Goal: Navigation & Orientation: Go to known website

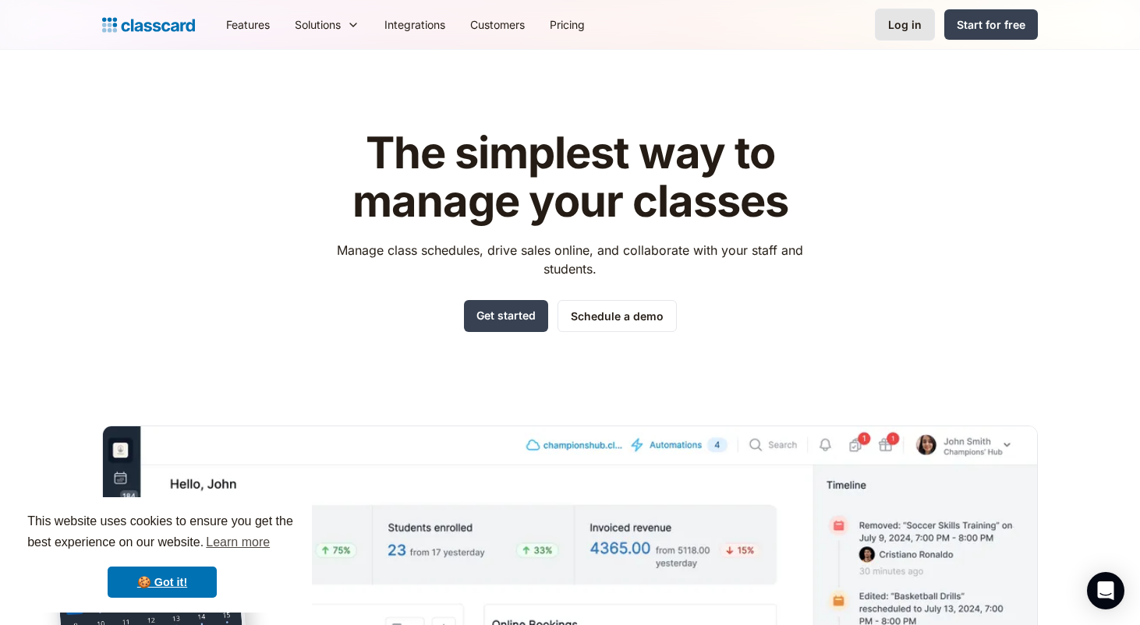
click at [905, 21] on div "Log in" at bounding box center [905, 24] width 34 height 16
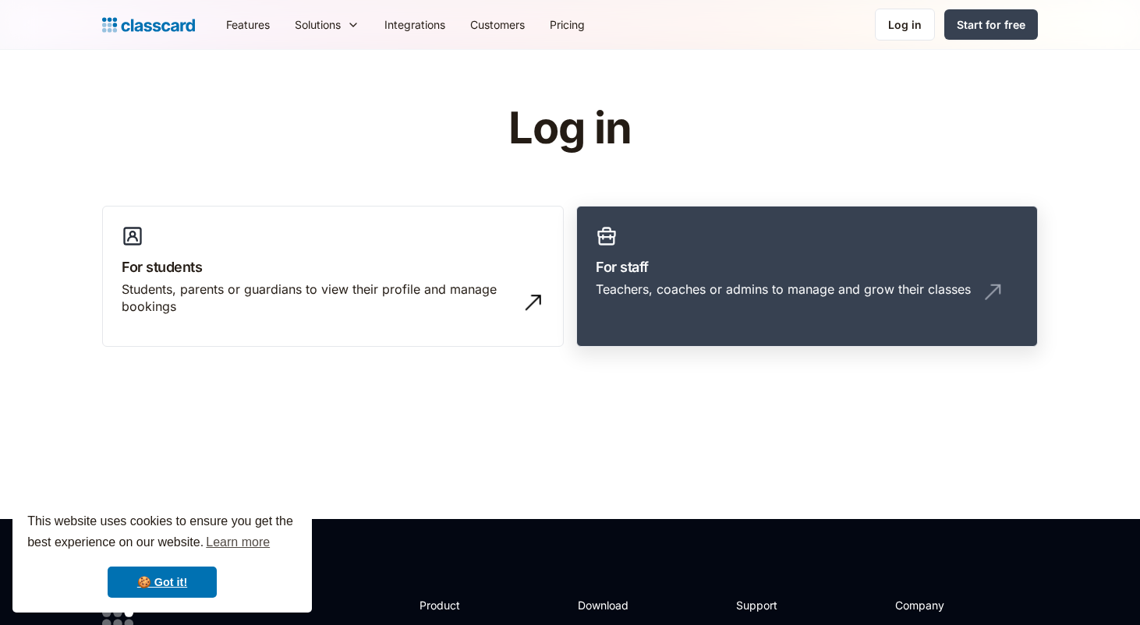
click at [658, 286] on div "Teachers, coaches or admins to manage and grow their classes" at bounding box center [783, 289] width 375 height 17
